Goal: Information Seeking & Learning: Understand process/instructions

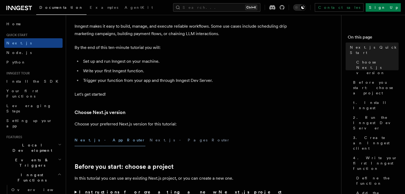
scroll to position [40, 0]
click at [150, 141] on button "Next.js - Pages Router" at bounding box center [190, 140] width 80 height 12
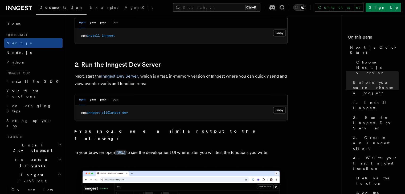
scroll to position [335, 0]
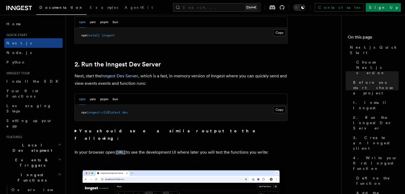
click at [146, 117] on pre "npx inngest-cli@latest dev" at bounding box center [181, 113] width 213 height 16
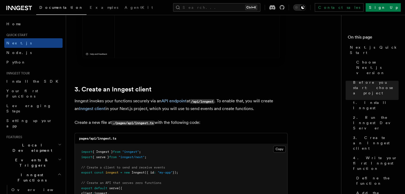
scroll to position [565, 0]
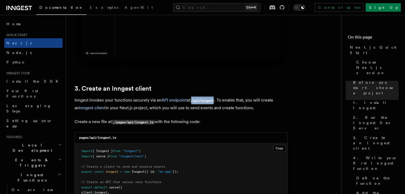
drag, startPoint x: 193, startPoint y: 100, endPoint x: 216, endPoint y: 102, distance: 23.5
click at [214, 102] on code "/api/inngest" at bounding box center [202, 101] width 24 height 5
copy code "/api/inngest"
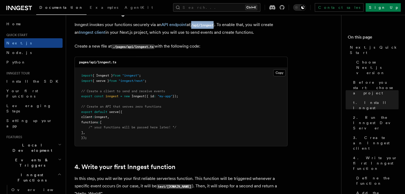
scroll to position [641, 0]
click at [128, 60] on div "pages/api/inngest.ts" at bounding box center [181, 62] width 213 height 11
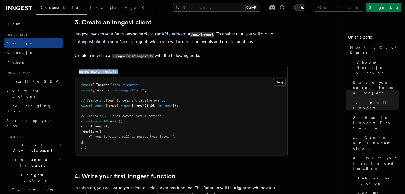
scroll to position [632, 0]
click at [211, 110] on pre "import { Inngest } from "inngest" ; import { serve } from "inngest/next" ; // C…" at bounding box center [181, 117] width 213 height 78
click at [273, 82] on pre "import { Inngest } from "inngest" ; import { serve } from "inngest/next" ; // C…" at bounding box center [181, 117] width 213 height 78
click at [276, 82] on button "Copy Copied" at bounding box center [279, 82] width 13 height 7
